Goal: Find contact information: Find contact information

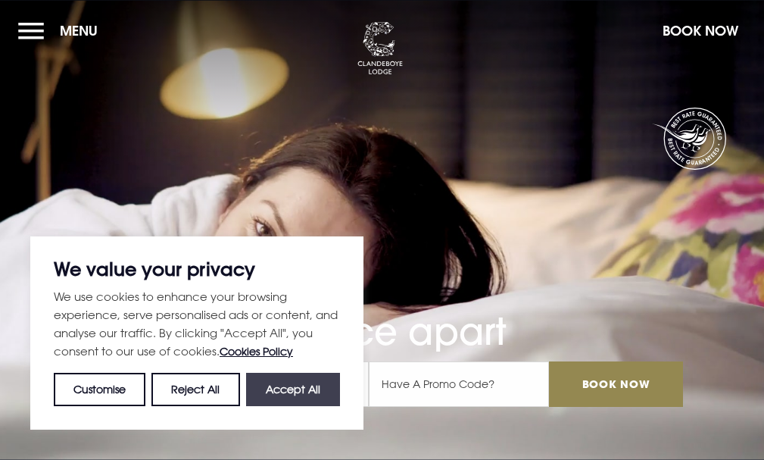
click at [286, 392] on button "Accept All" at bounding box center [293, 389] width 94 height 33
checkbox input "true"
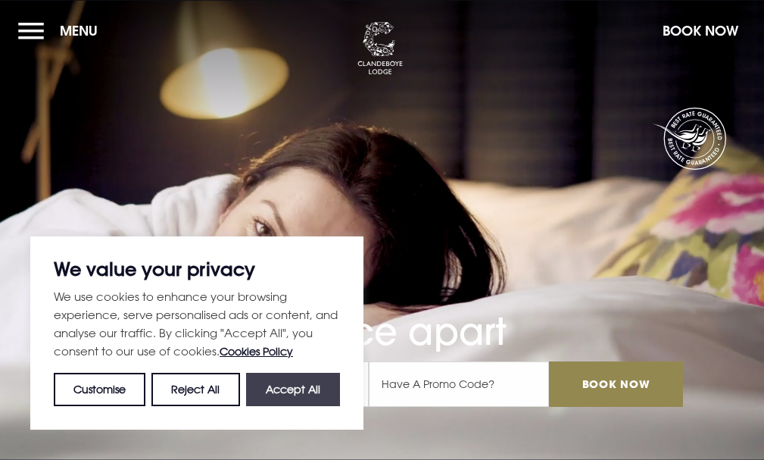
checkbox input "true"
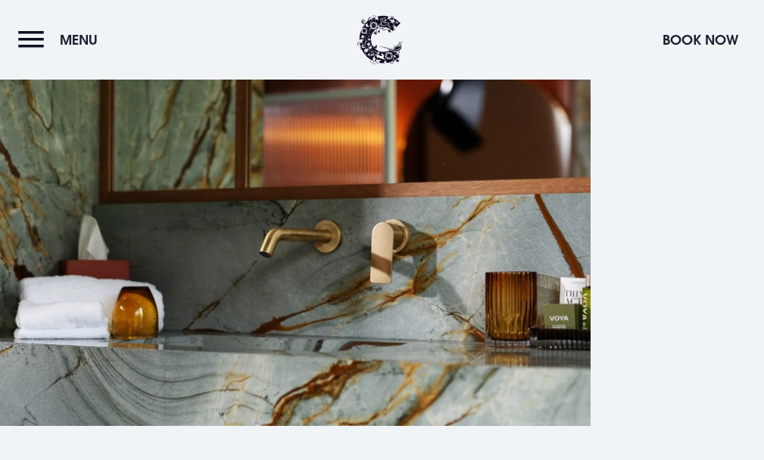
scroll to position [5354, 0]
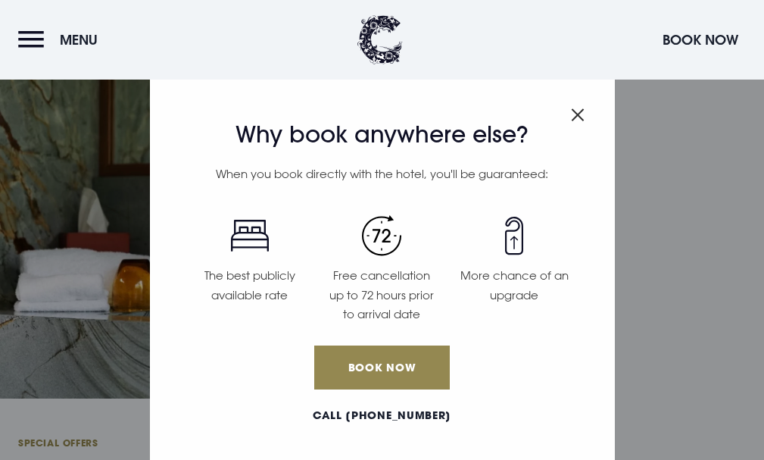
click at [576, 110] on img "Close modal" at bounding box center [578, 114] width 14 height 13
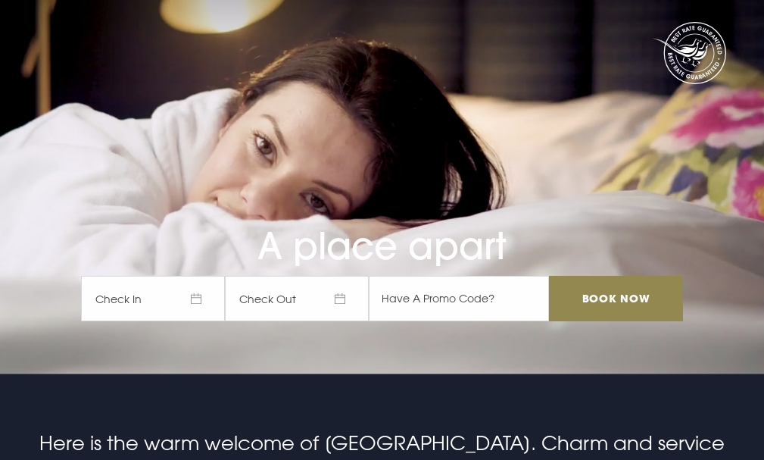
scroll to position [0, 0]
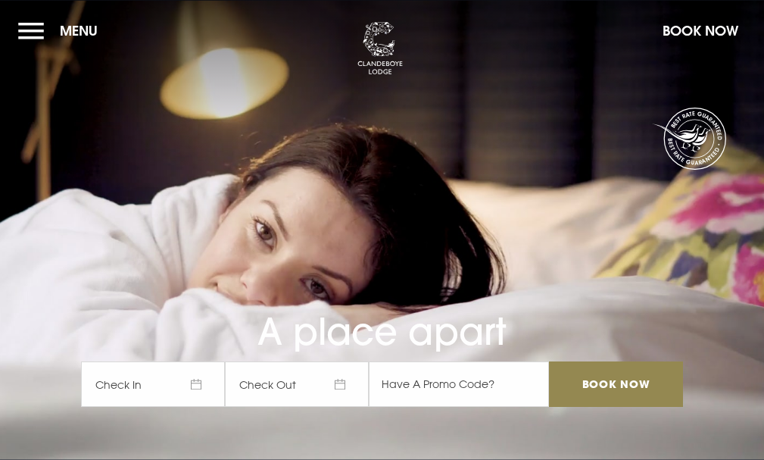
click at [80, 33] on button "Menu" at bounding box center [61, 30] width 87 height 33
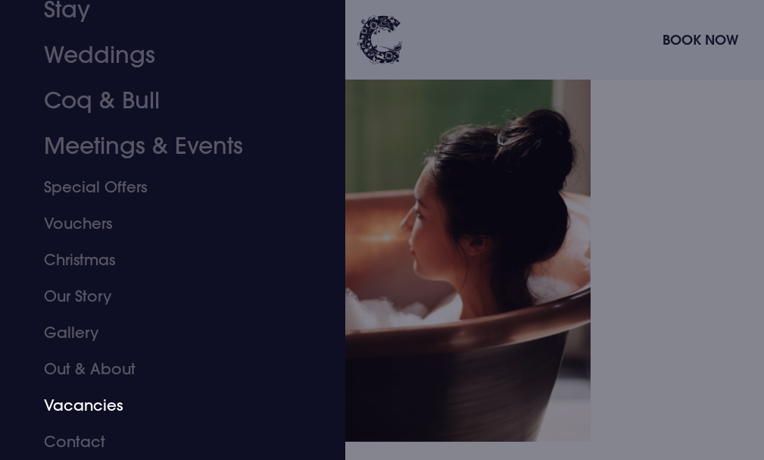
scroll to position [682, 0]
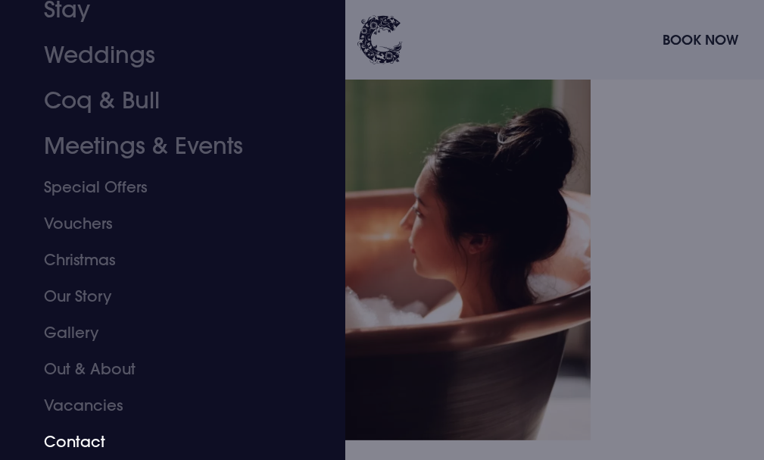
click at [83, 436] on link "Contact" at bounding box center [163, 441] width 239 height 36
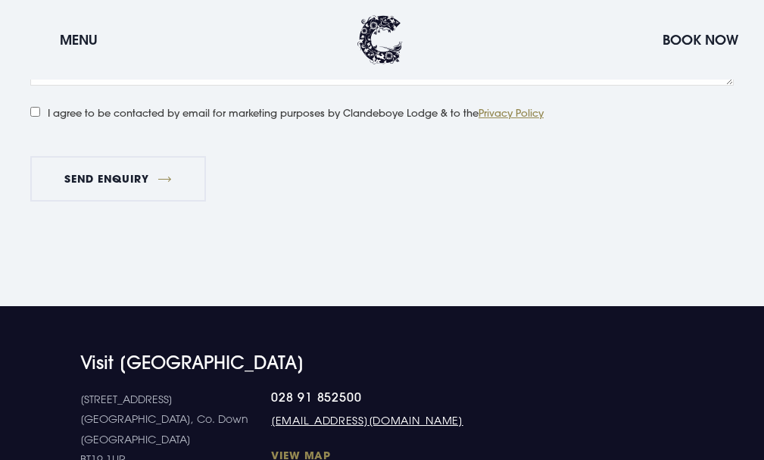
scroll to position [2651, 0]
